Goal: Task Accomplishment & Management: Use online tool/utility

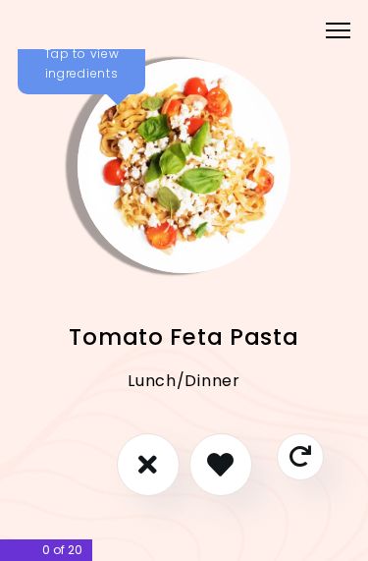
click at [205, 218] on img "Info - Tomato Feta Pasta" at bounding box center [185, 166] width 214 height 214
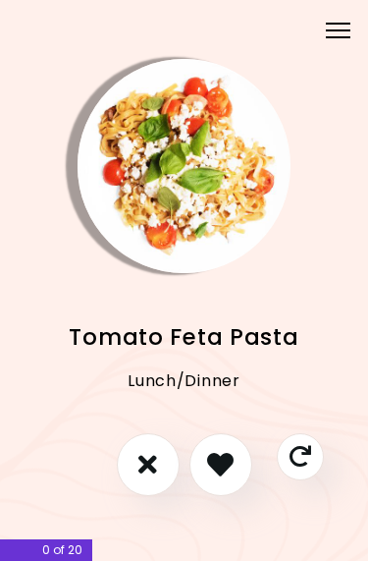
click at [149, 464] on icon "I don't like this recipe" at bounding box center [147, 464] width 19 height 27
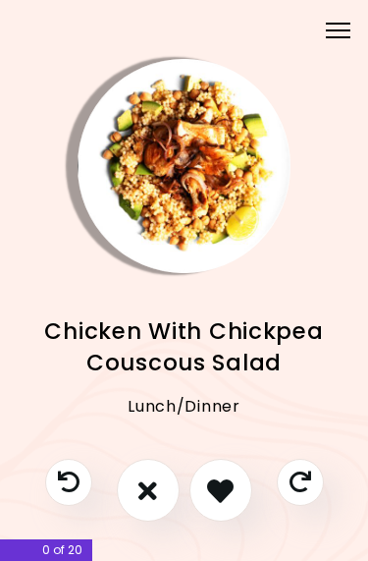
click at [195, 222] on img "Info - Chicken With Chickpea Couscous Salad" at bounding box center [185, 166] width 214 height 214
click at [227, 491] on icon "I like this recipe" at bounding box center [220, 490] width 27 height 27
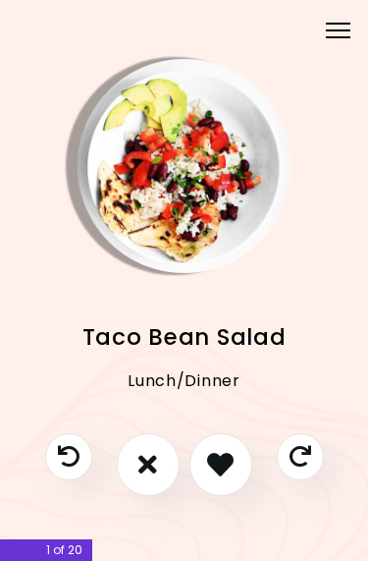
click at [200, 229] on img "Info - Taco Bean Salad" at bounding box center [185, 166] width 214 height 214
click at [223, 469] on icon "I like this recipe" at bounding box center [220, 464] width 29 height 29
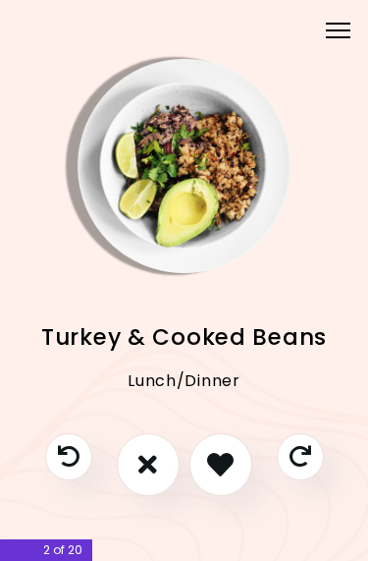
click at [202, 338] on span "Turkey & Cooked Beans" at bounding box center [184, 336] width 286 height 31
click at [223, 467] on icon "I like this recipe" at bounding box center [220, 464] width 29 height 29
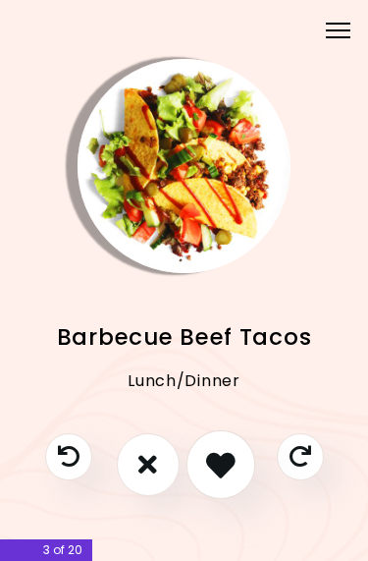
click at [225, 468] on icon "I like this recipe" at bounding box center [220, 464] width 29 height 29
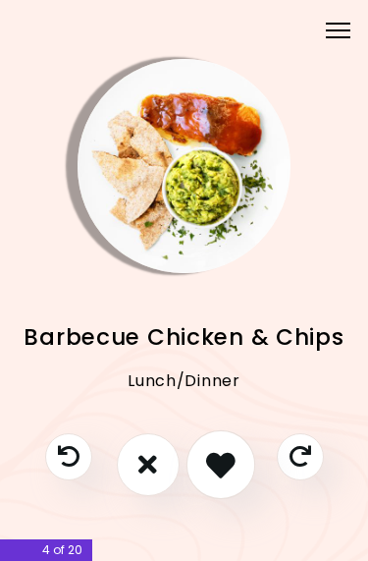
click at [225, 465] on icon "I like this recipe" at bounding box center [220, 464] width 29 height 29
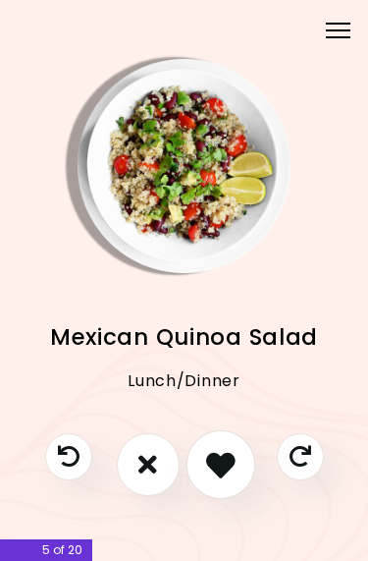
click at [226, 463] on icon "I like this recipe" at bounding box center [220, 464] width 29 height 29
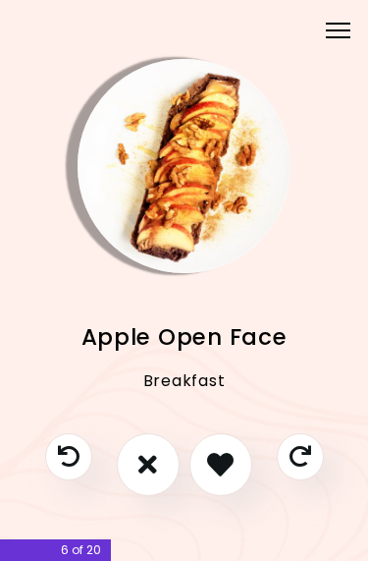
click at [154, 473] on icon "I don't like this recipe" at bounding box center [147, 464] width 19 height 27
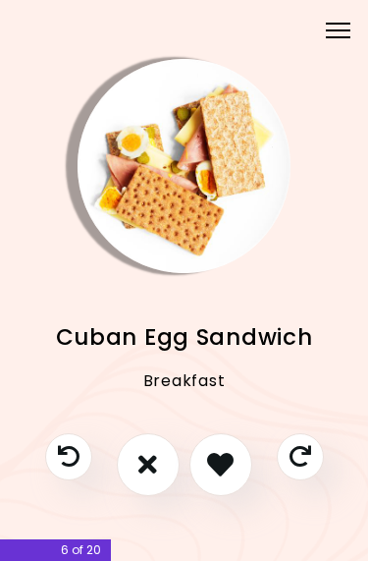
click at [212, 345] on span "Cuban Egg Sandwich" at bounding box center [184, 336] width 257 height 31
click at [218, 467] on icon "I like this recipe" at bounding box center [220, 464] width 29 height 29
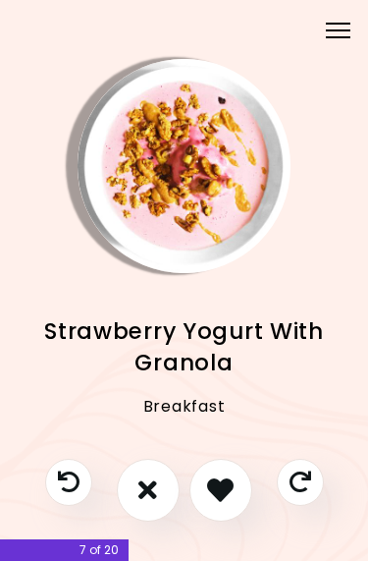
click at [223, 493] on icon "I like this recipe" at bounding box center [220, 489] width 27 height 27
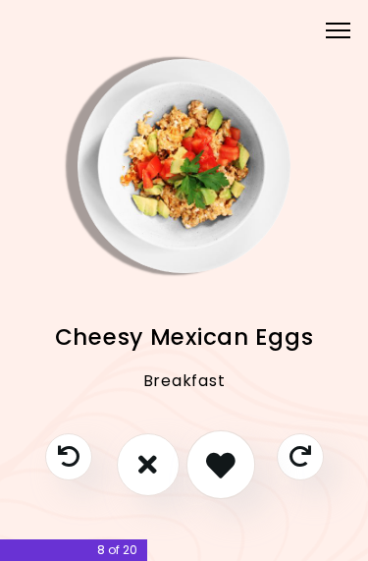
click at [222, 470] on icon "I like this recipe" at bounding box center [220, 464] width 29 height 29
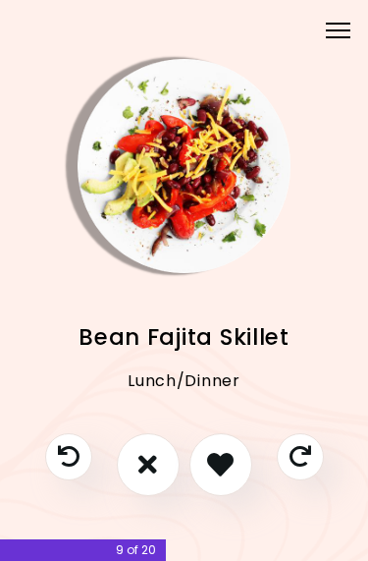
click at [221, 468] on icon "I like this recipe" at bounding box center [220, 464] width 27 height 27
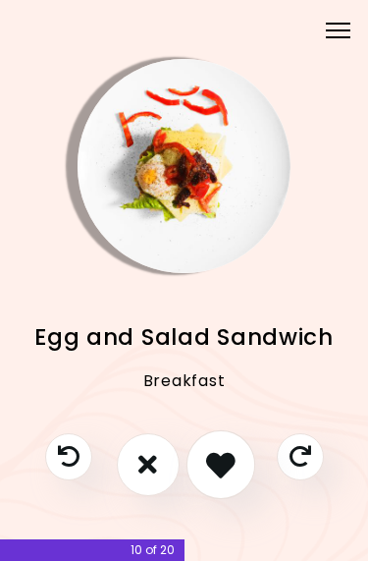
click at [233, 469] on icon "I like this recipe" at bounding box center [220, 464] width 29 height 29
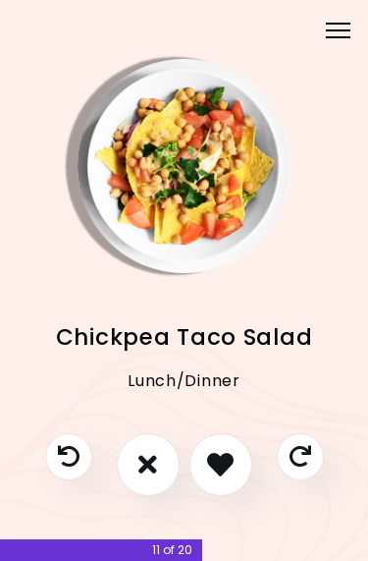
click at [232, 466] on icon "I like this recipe" at bounding box center [220, 464] width 27 height 27
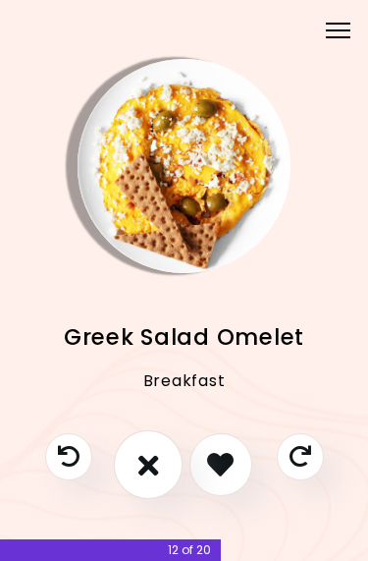
click at [151, 468] on icon "I don't like this recipe" at bounding box center [147, 464] width 21 height 29
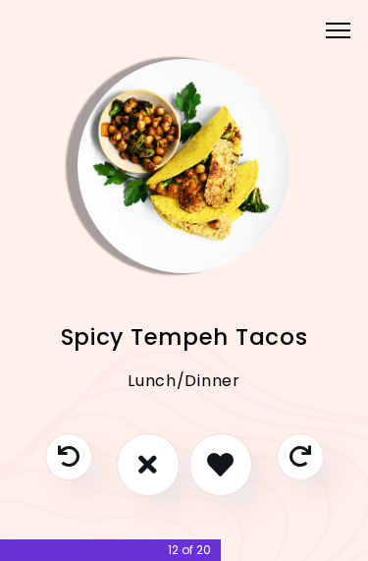
click at [206, 351] on span "Spicy Tempeh Tacos" at bounding box center [184, 336] width 247 height 31
click at [226, 464] on icon "I like this recipe" at bounding box center [220, 464] width 29 height 29
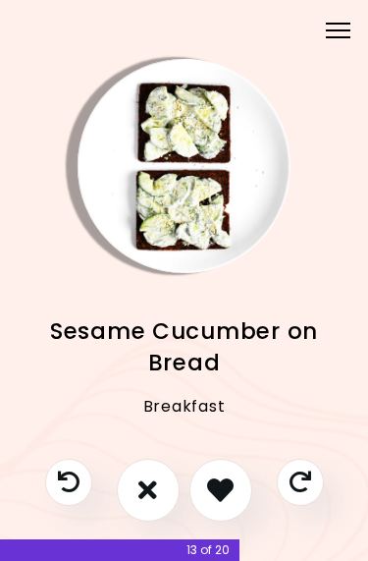
click at [200, 341] on span "Sesame Cucumber on Bread" at bounding box center [184, 346] width 333 height 63
click at [221, 486] on icon "I like this recipe" at bounding box center [220, 489] width 27 height 27
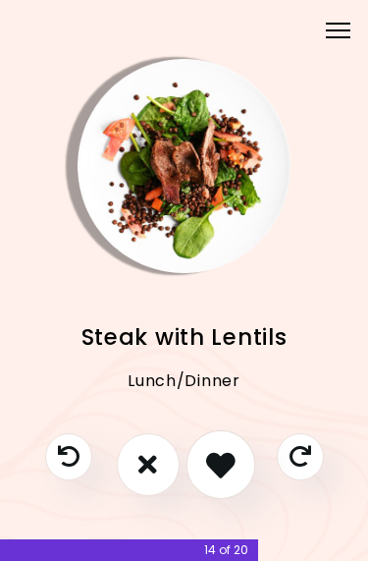
click at [220, 469] on icon "I like this recipe" at bounding box center [220, 464] width 29 height 29
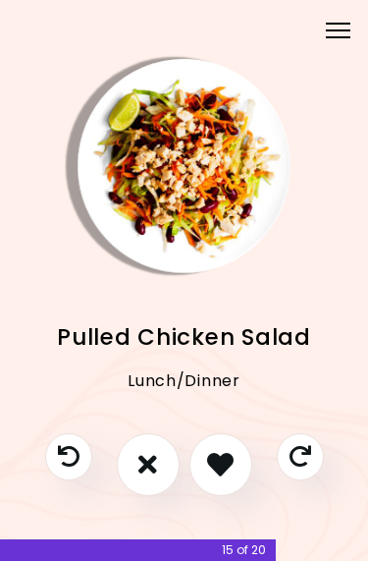
click at [225, 470] on icon "I like this recipe" at bounding box center [220, 464] width 27 height 27
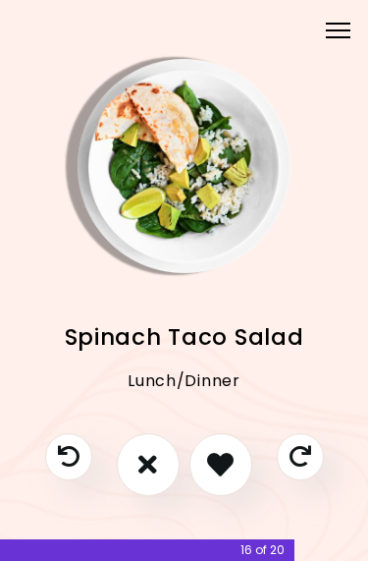
click at [150, 469] on icon "I don't like this recipe" at bounding box center [147, 464] width 19 height 27
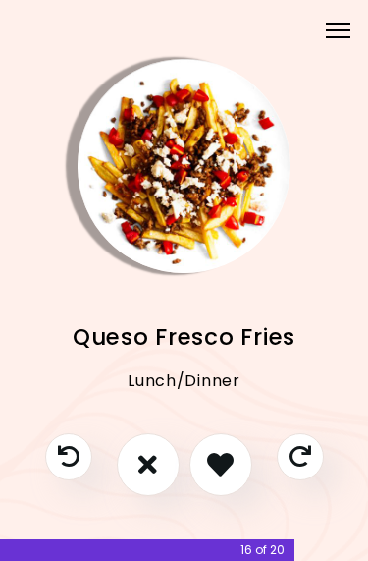
click at [222, 457] on icon "I like this recipe" at bounding box center [220, 464] width 27 height 27
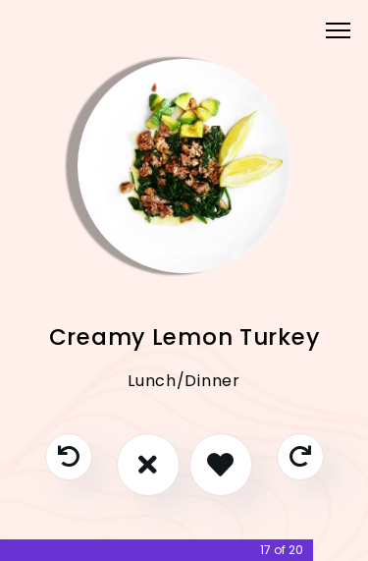
click at [192, 351] on span "Creamy Lemon Turkey" at bounding box center [184, 336] width 271 height 31
click at [224, 470] on icon "I like this recipe" at bounding box center [220, 464] width 29 height 29
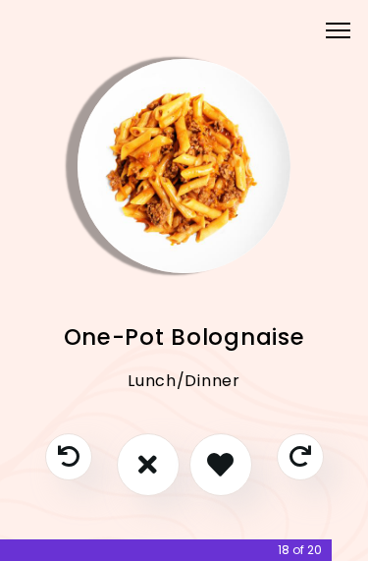
click at [222, 469] on icon "I like this recipe" at bounding box center [220, 464] width 27 height 27
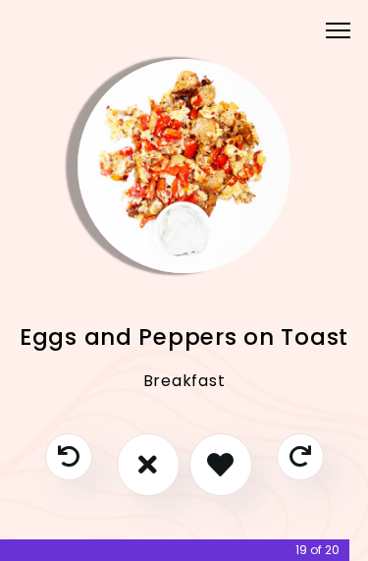
click at [224, 473] on icon "I like this recipe" at bounding box center [220, 464] width 27 height 27
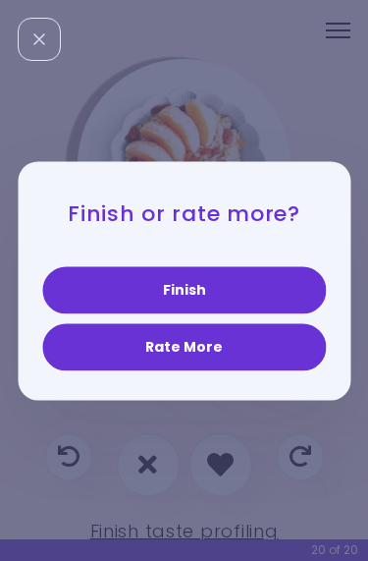
click at [237, 291] on button "Finish" at bounding box center [184, 289] width 284 height 47
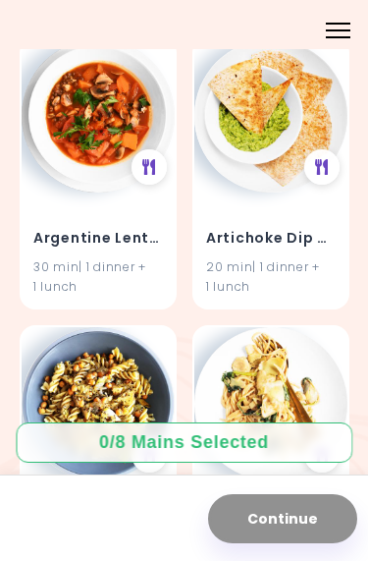
scroll to position [504, 0]
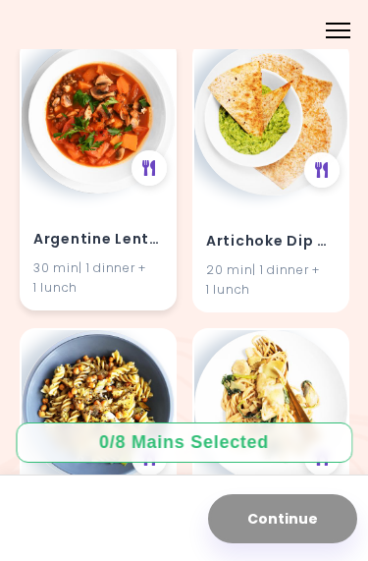
click at [98, 172] on img at bounding box center [98, 116] width 153 height 153
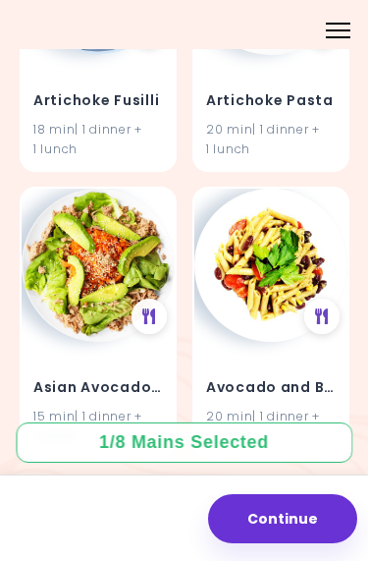
scroll to position [951, 0]
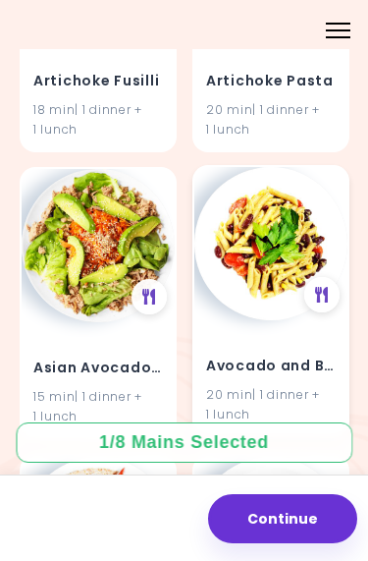
click at [290, 271] on img at bounding box center [270, 243] width 153 height 153
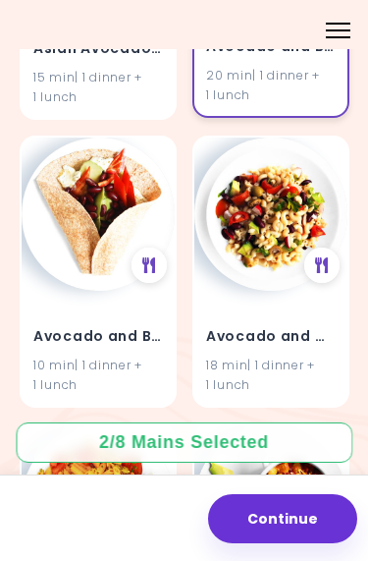
scroll to position [1269, 0]
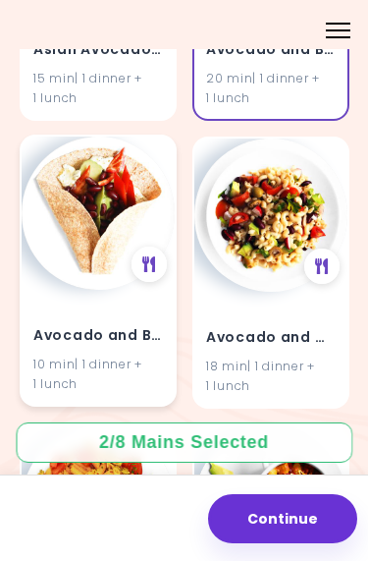
click at [90, 332] on h4 "Avocado and Beans Burritos" at bounding box center [98, 335] width 130 height 31
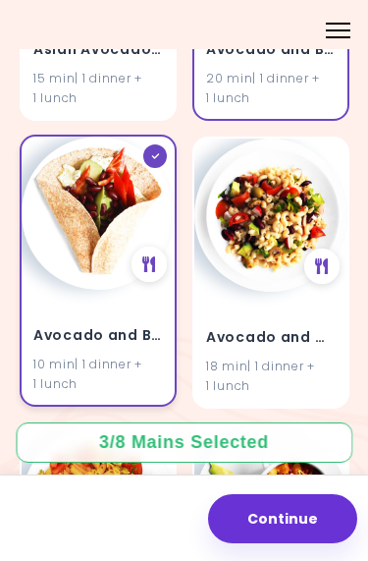
click at [97, 336] on h4 "Avocado and Beans Burritos" at bounding box center [98, 335] width 130 height 31
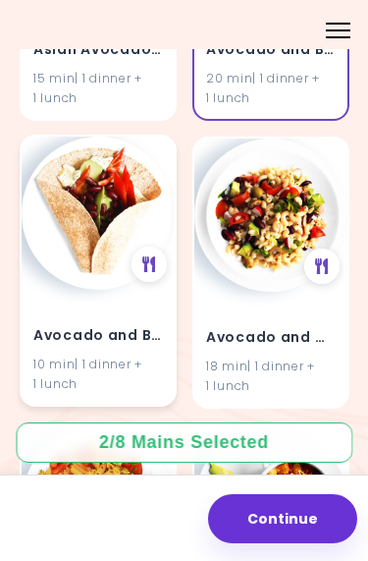
click at [113, 329] on h4 "Avocado and Beans Burritos" at bounding box center [98, 335] width 130 height 31
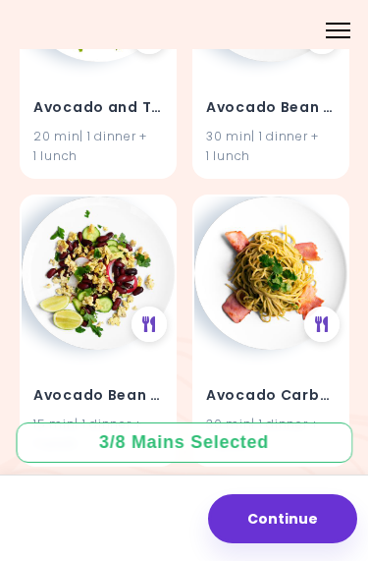
scroll to position [1786, 0]
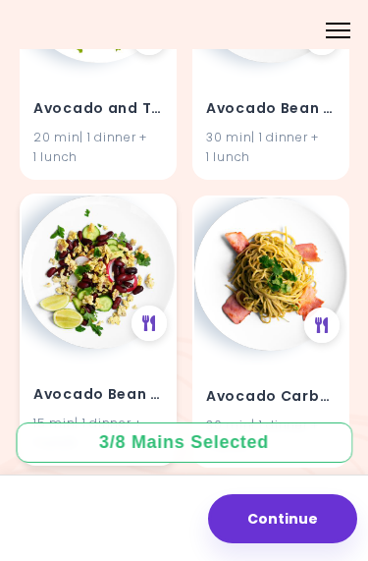
click at [145, 266] on img at bounding box center [98, 271] width 153 height 153
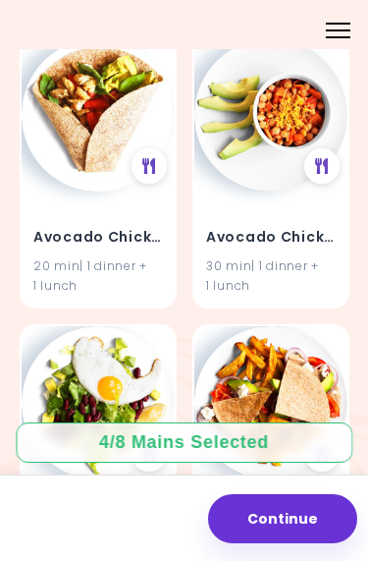
scroll to position [2231, 0]
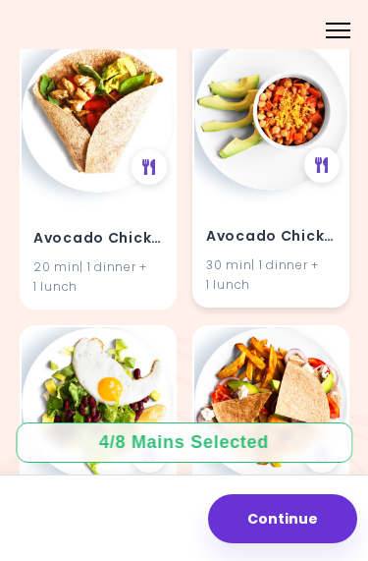
click at [265, 177] on img at bounding box center [270, 113] width 153 height 153
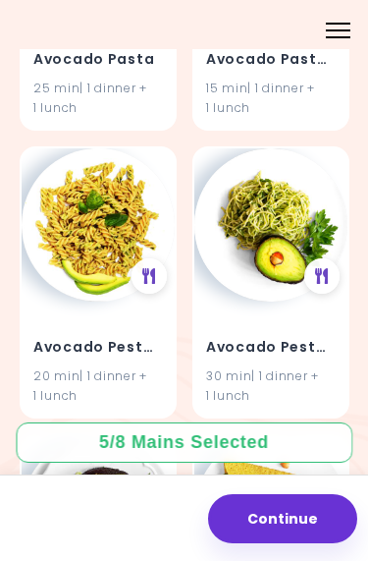
scroll to position [2990, 0]
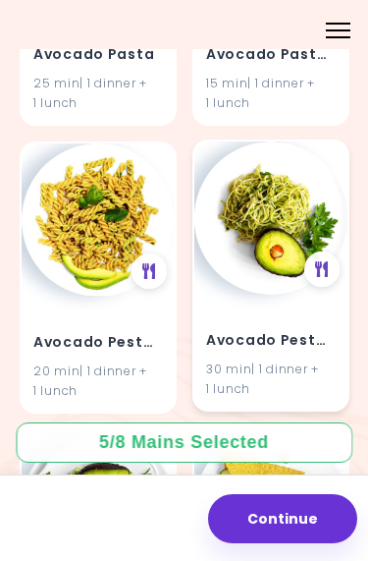
click at [273, 205] on img at bounding box center [270, 217] width 153 height 153
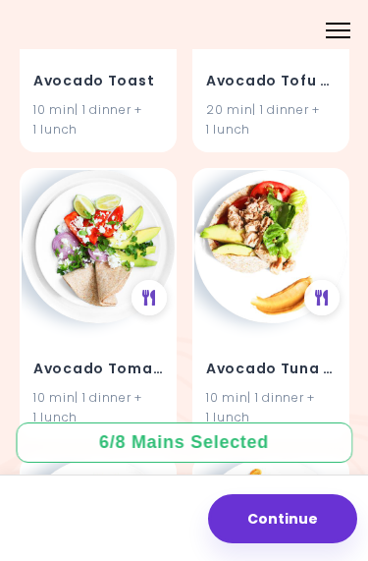
scroll to position [4119, 0]
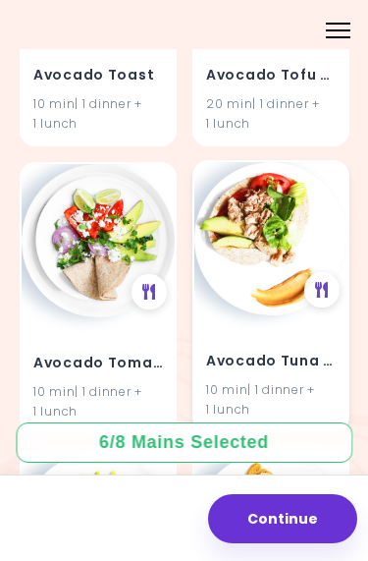
click at [268, 249] on img at bounding box center [270, 238] width 153 height 153
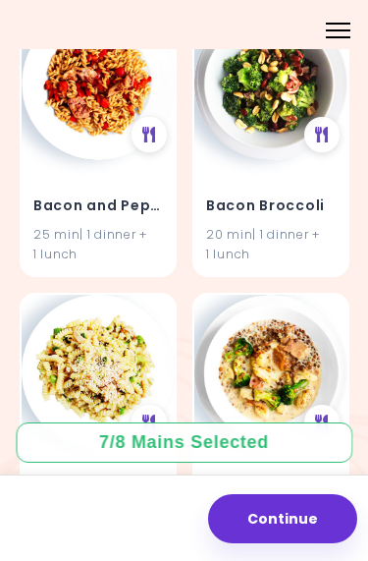
scroll to position [4849, 0]
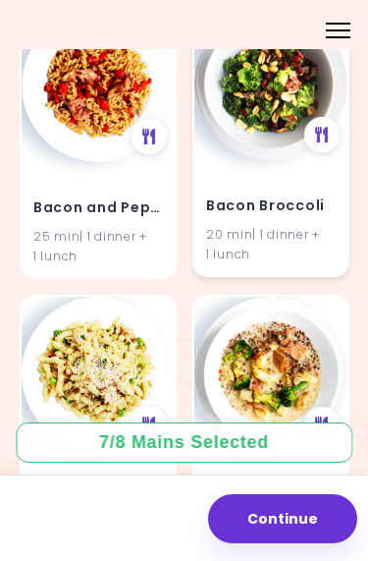
click at [266, 137] on img at bounding box center [270, 83] width 153 height 153
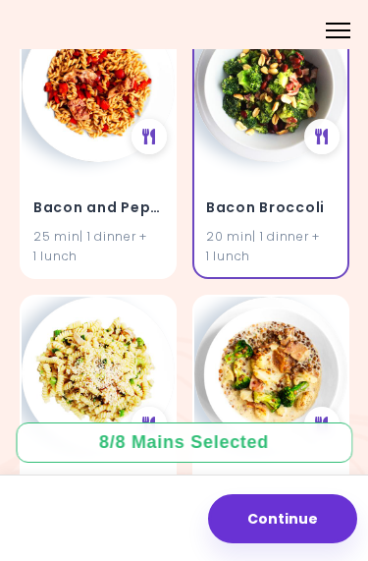
click at [303, 531] on button "Continue" at bounding box center [282, 518] width 149 height 49
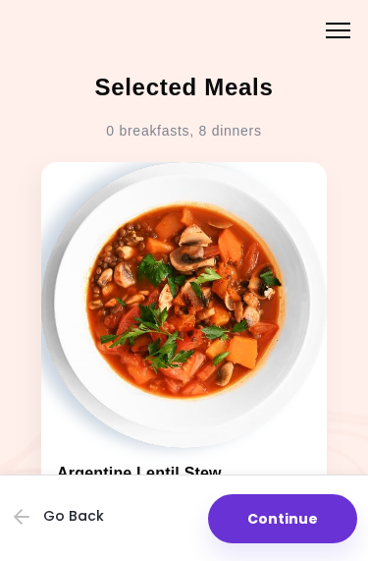
click at [293, 525] on button "Continue" at bounding box center [282, 518] width 149 height 49
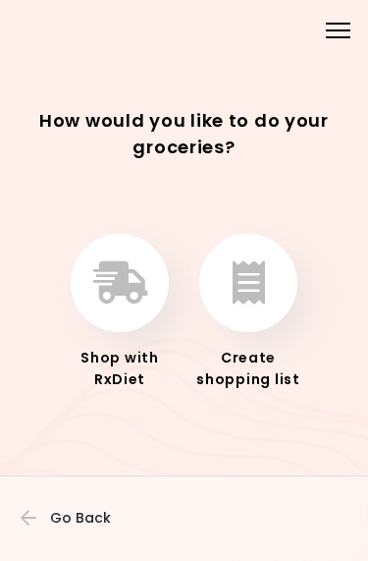
scroll to position [25, 0]
click at [255, 307] on button "button" at bounding box center [248, 283] width 98 height 98
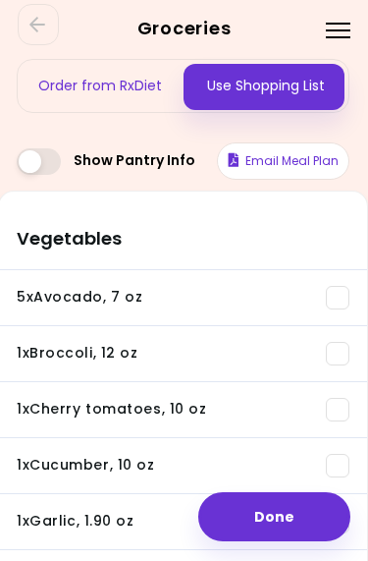
scroll to position [0, 1]
click at [280, 161] on button "Email Meal Plan" at bounding box center [283, 160] width 133 height 37
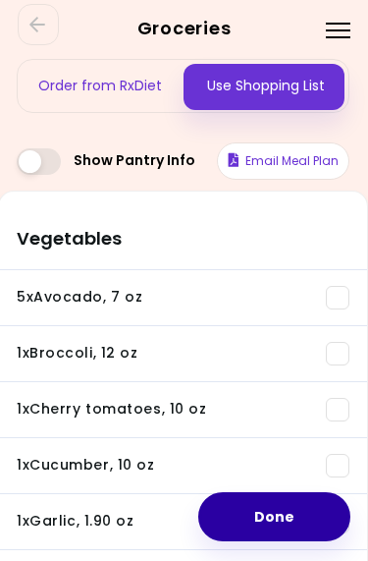
click at [294, 520] on button "Done" at bounding box center [274, 516] width 152 height 49
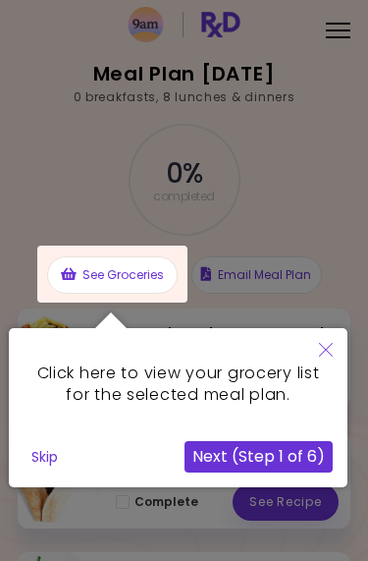
click at [44, 456] on button "Skip" at bounding box center [45, 456] width 42 height 29
